Goal: Task Accomplishment & Management: Complete application form

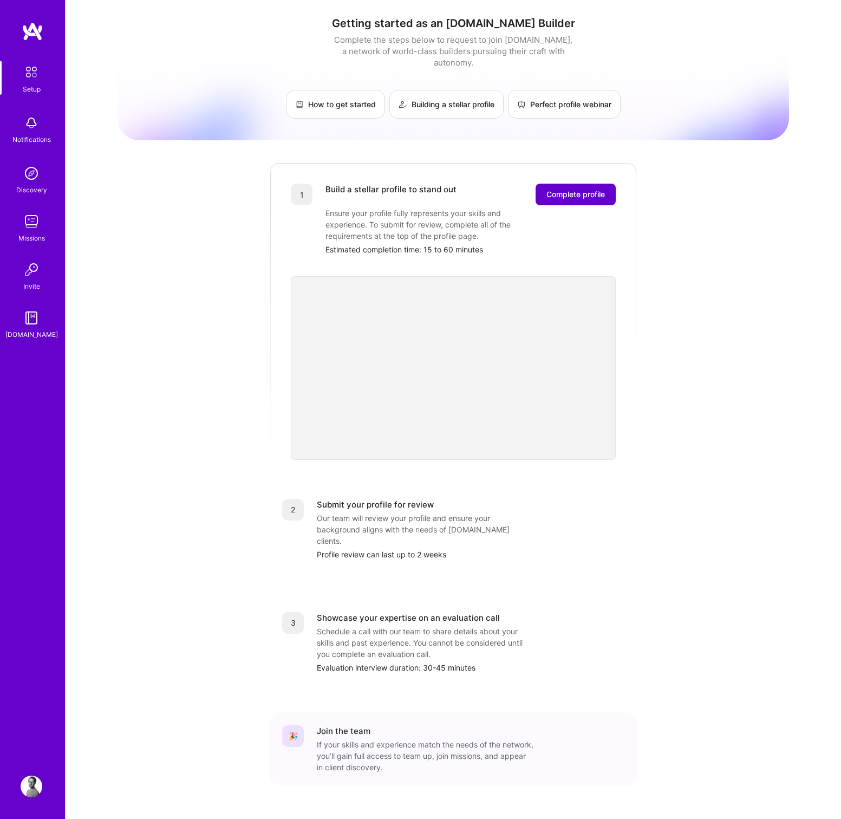
click at [558, 184] on button "Complete profile" at bounding box center [576, 195] width 80 height 22
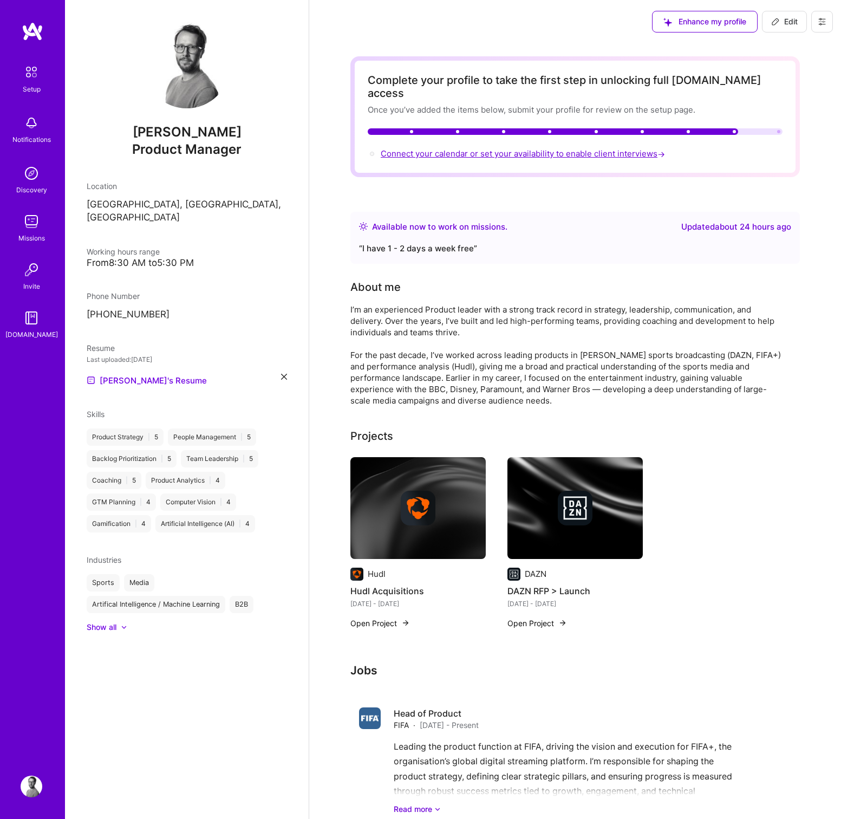
click at [476, 148] on span "Connect your calendar or set your availability to enable client interviews →" at bounding box center [524, 153] width 286 height 10
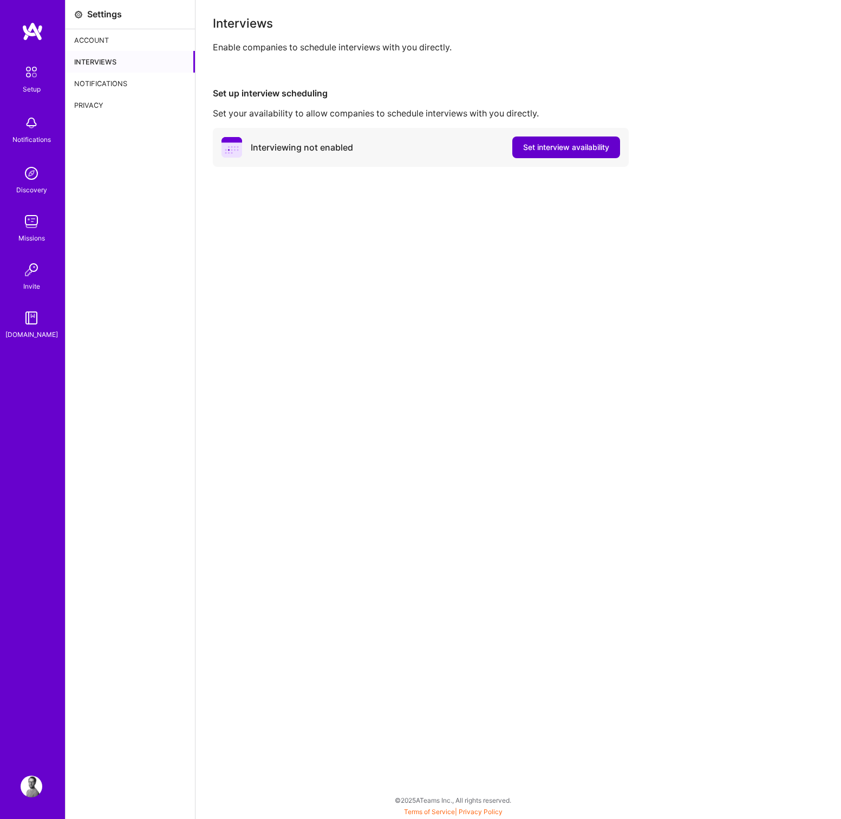
click at [599, 150] on span "Set interview availability" at bounding box center [566, 147] width 86 height 11
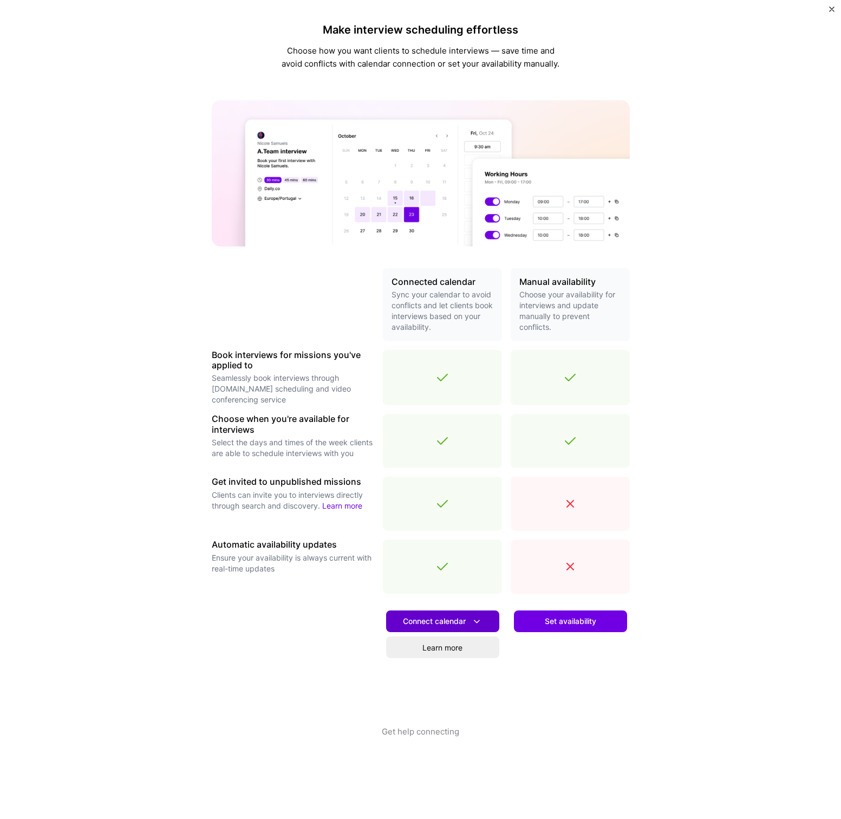
click at [480, 620] on icon at bounding box center [476, 621] width 11 height 11
click at [418, 654] on button "Google calendar" at bounding box center [428, 651] width 141 height 29
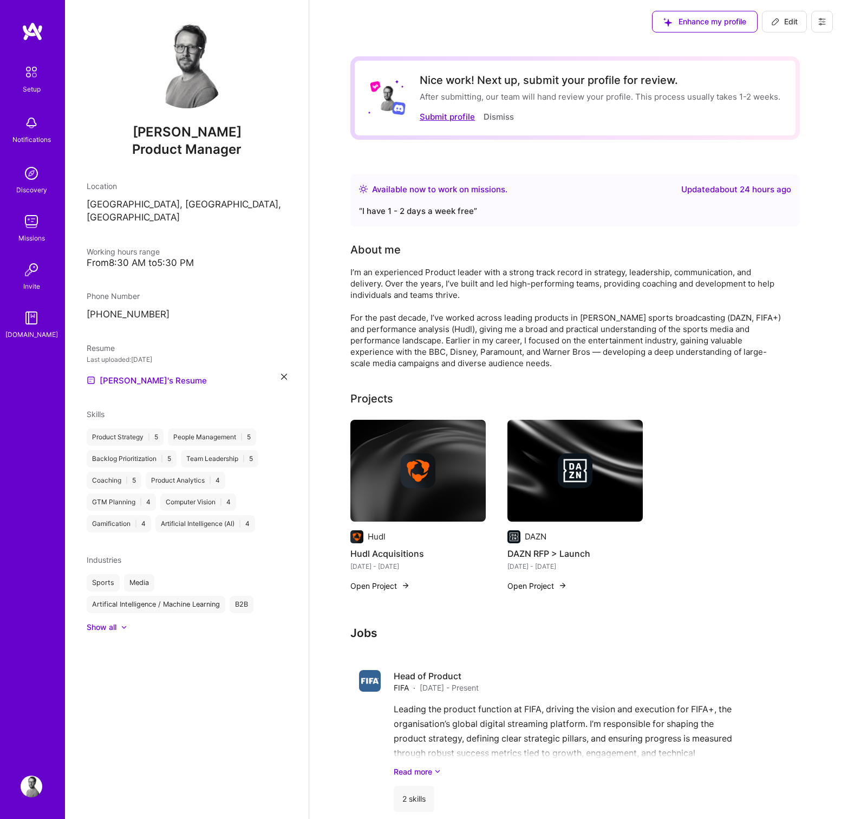
click at [449, 116] on button "Submit profile" at bounding box center [447, 116] width 55 height 11
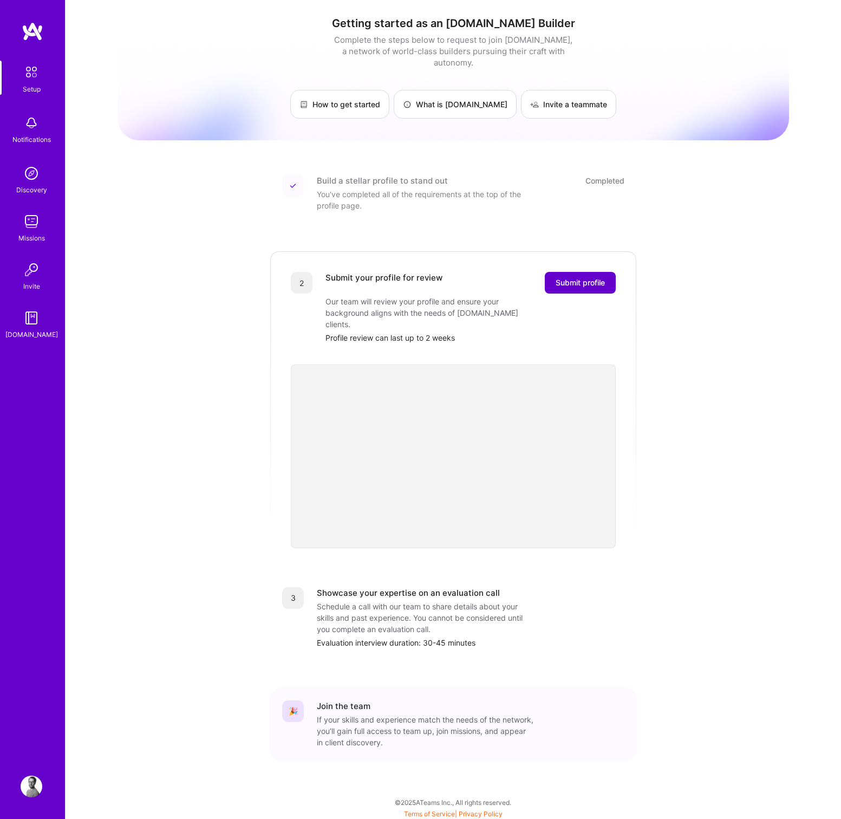
click at [578, 277] on span "Submit profile" at bounding box center [580, 282] width 49 height 11
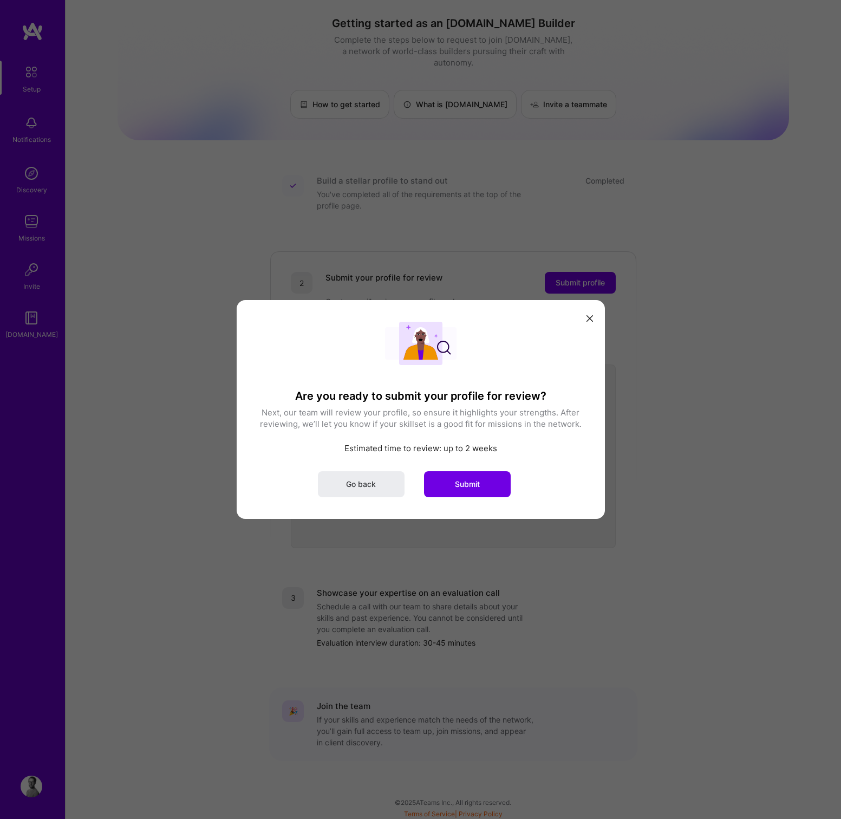
click at [479, 481] on span "Submit" at bounding box center [467, 484] width 25 height 11
